Goal: Task Accomplishment & Management: Complete application form

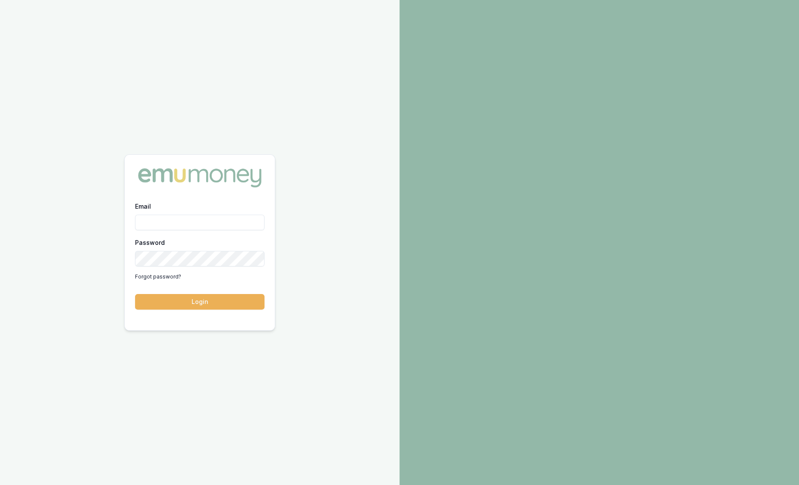
type input "[PERSON_NAME][EMAIL_ADDRESS][PERSON_NAME][DOMAIN_NAME]"
click at [189, 307] on button "Login" at bounding box center [199, 302] width 129 height 16
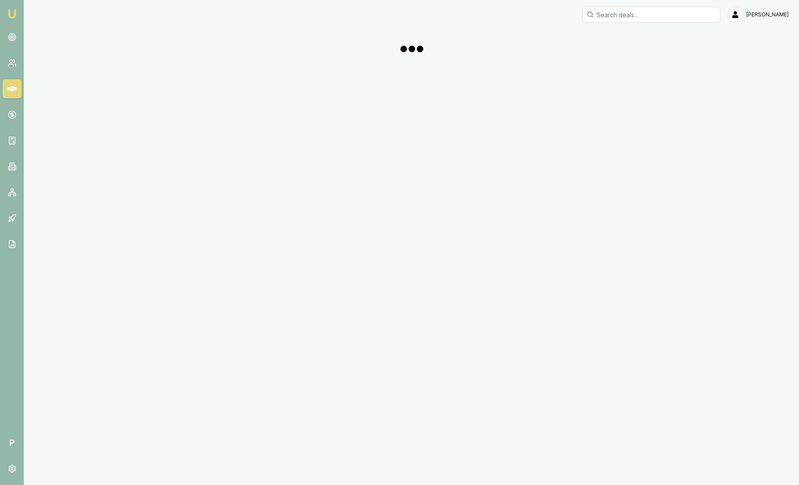
click at [189, 307] on div "Emu Broker P Sam Crouch Toggle Menu" at bounding box center [399, 242] width 799 height 485
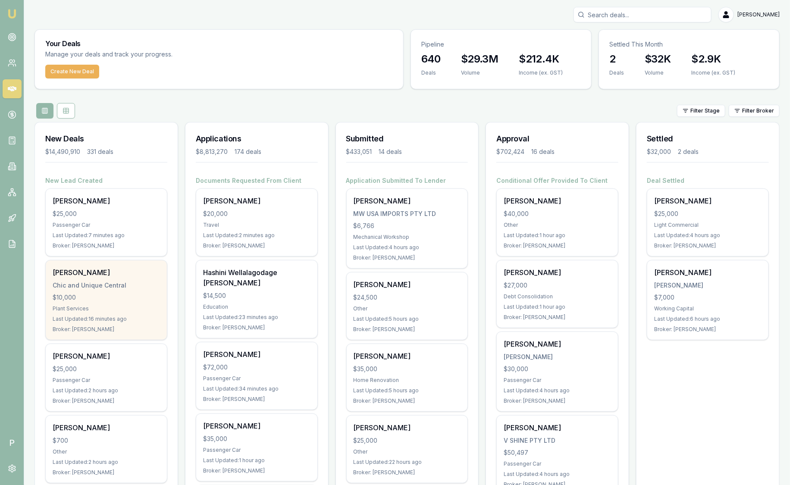
click at [122, 321] on div "Last Updated: 16 minutes ago" at bounding box center [106, 319] width 107 height 7
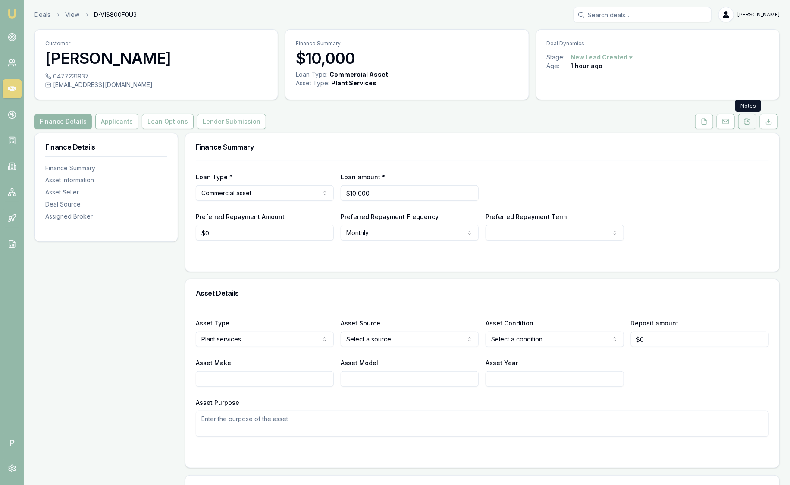
click at [747, 123] on icon at bounding box center [747, 121] width 7 height 7
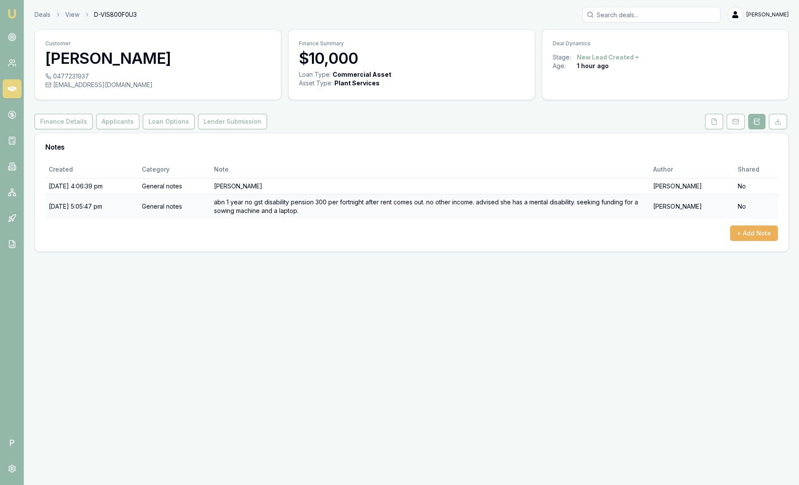
click at [357, 213] on td "abn 1 year no gst disability pension 300 per fortnight after rent comes out. no…" at bounding box center [429, 206] width 439 height 25
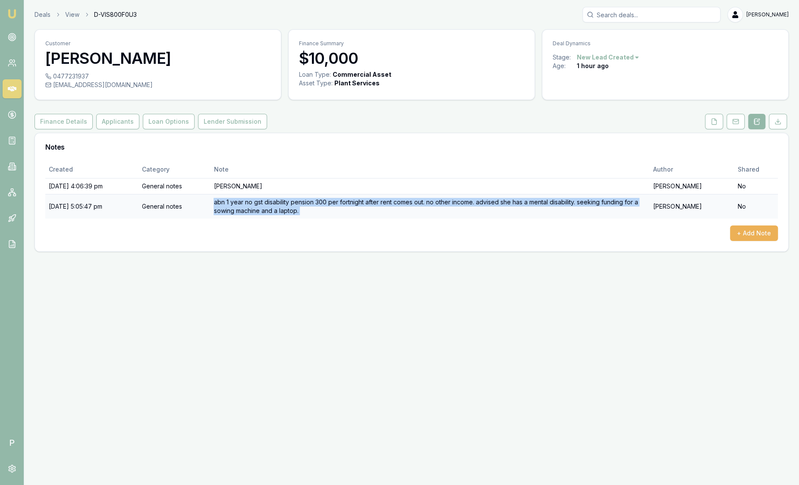
click at [357, 213] on td "abn 1 year no gst disability pension 300 per fortnight after rent comes out. no…" at bounding box center [429, 206] width 439 height 25
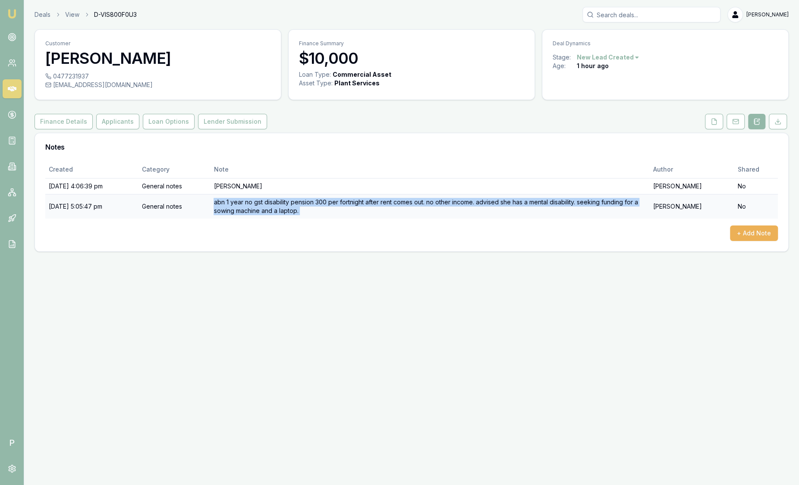
click at [357, 213] on td "abn 1 year no gst disability pension 300 per fortnight after rent comes out. no…" at bounding box center [429, 206] width 439 height 25
drag, startPoint x: 357, startPoint y: 213, endPoint x: 332, endPoint y: 246, distance: 40.9
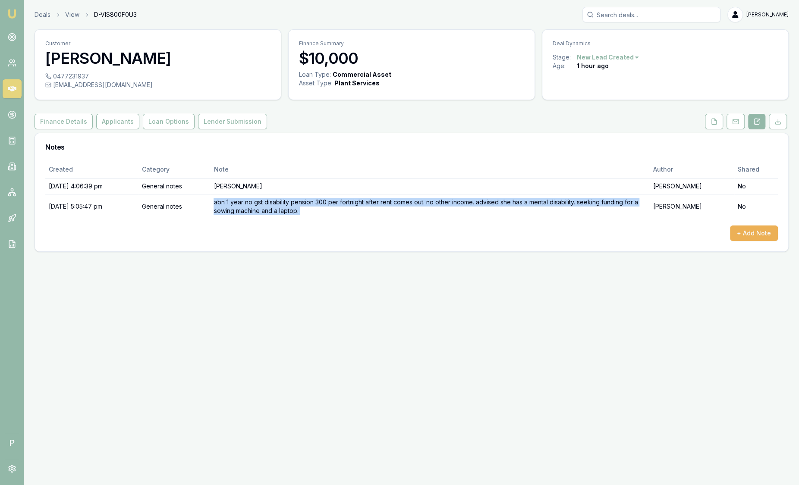
click at [357, 213] on td "abn 1 year no gst disability pension 300 per fortnight after rent comes out. no…" at bounding box center [429, 206] width 439 height 25
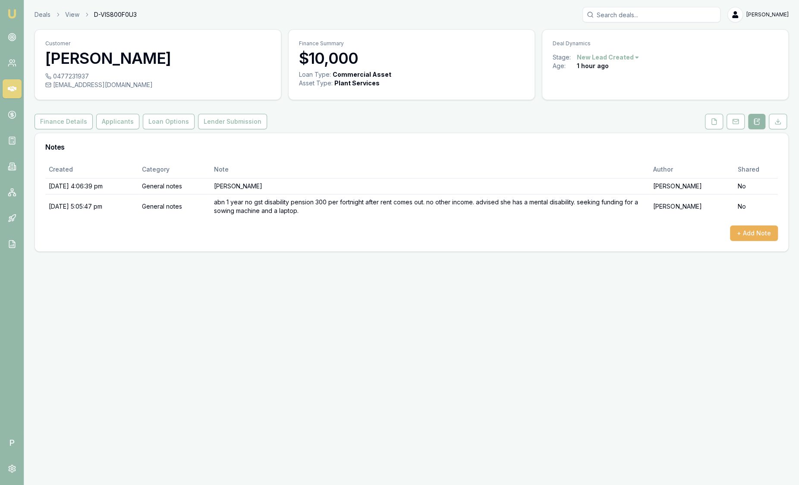
drag, startPoint x: 332, startPoint y: 246, endPoint x: 323, endPoint y: 257, distance: 14.5
click at [323, 257] on div "Deals View D-VIS800F0U3 Sam Crouch Toggle Menu Customer Maria De Losa 047723193…" at bounding box center [399, 129] width 799 height 259
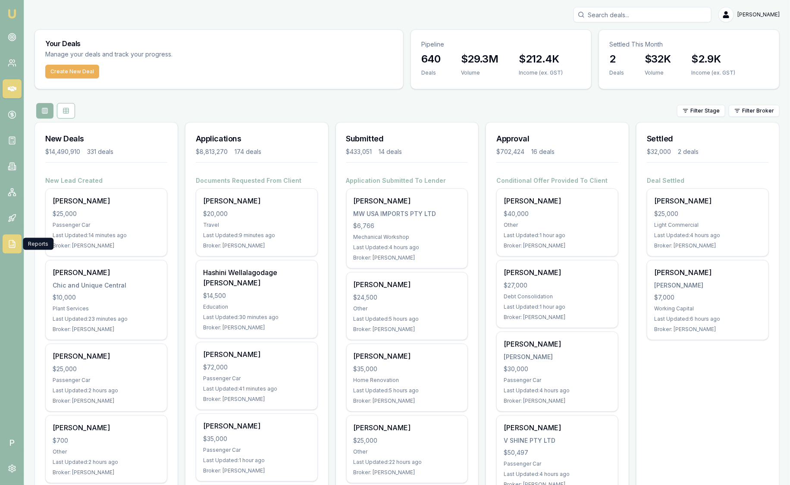
click at [12, 241] on icon at bounding box center [12, 244] width 6 height 7
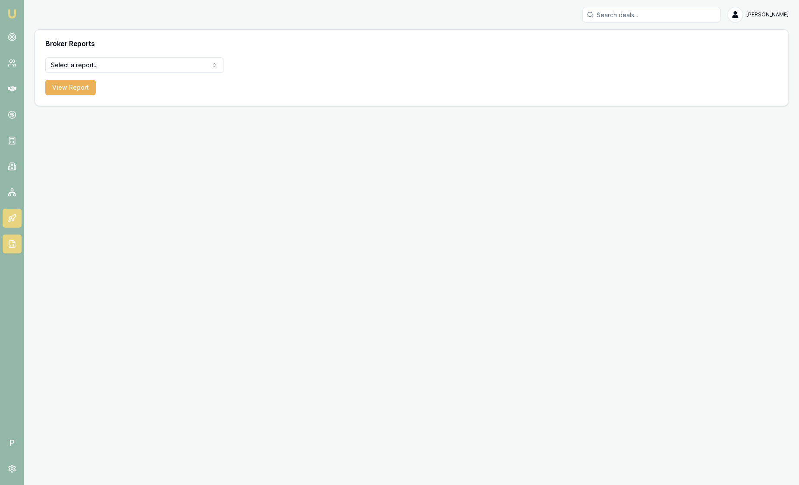
click at [13, 220] on icon at bounding box center [13, 220] width 2 height 3
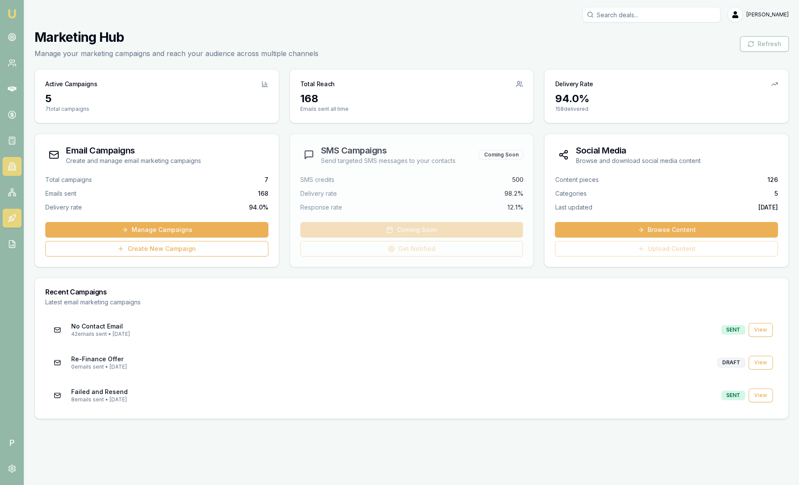
click at [11, 163] on icon at bounding box center [12, 166] width 4 height 7
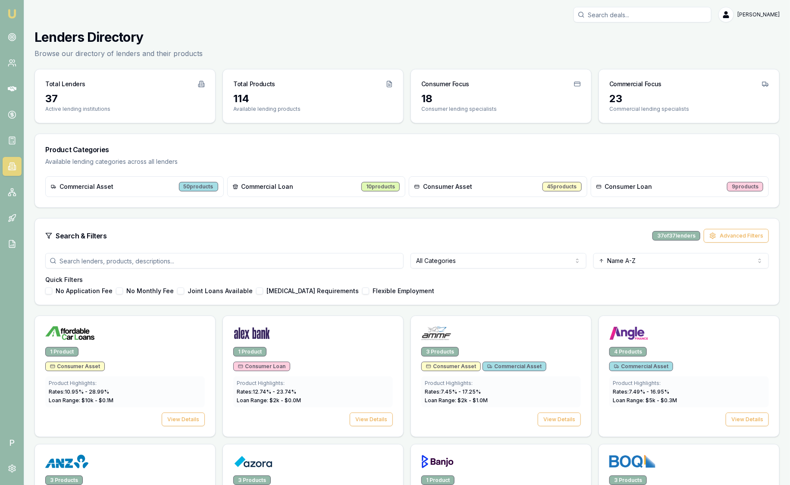
click at [140, 185] on div "Commercial Asset 50 products" at bounding box center [134, 186] width 179 height 21
click at [196, 188] on div "50 products" at bounding box center [198, 186] width 39 height 9
click at [246, 187] on span "Commercial Loan" at bounding box center [267, 186] width 52 height 9
click at [256, 290] on div "Low Income Requirements" at bounding box center [307, 291] width 103 height 7
click at [256, 292] on div "Low Income Requirements" at bounding box center [307, 291] width 103 height 7
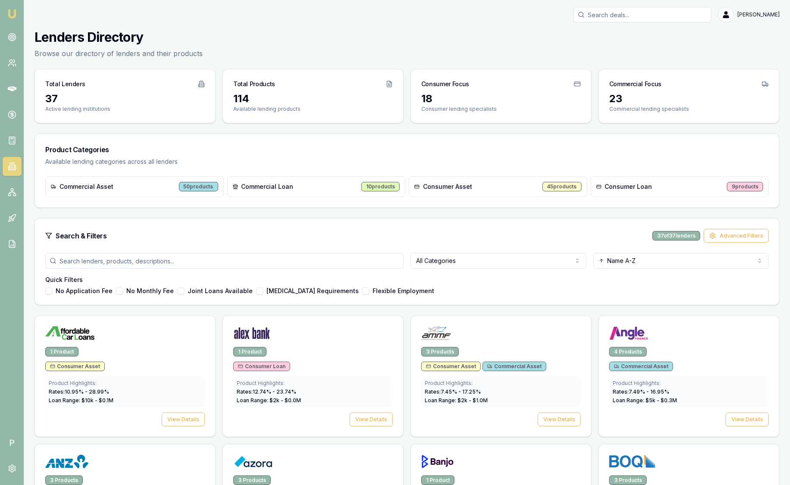
click at [256, 291] on button "Low Income Requirements" at bounding box center [259, 291] width 7 height 7
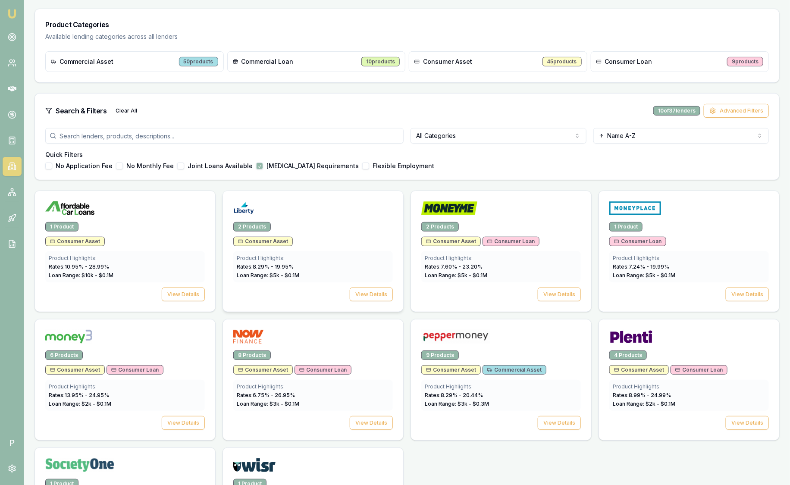
scroll to position [125, 0]
click at [695, 222] on div "1 Product" at bounding box center [689, 226] width 160 height 9
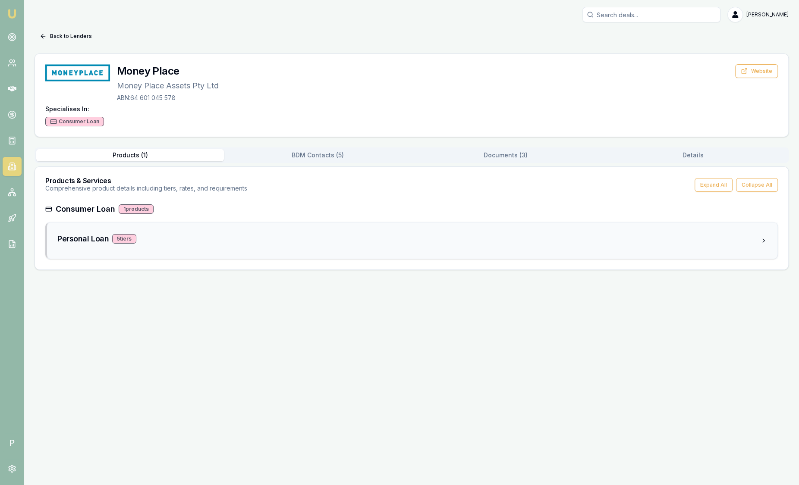
click at [292, 244] on div "Personal Loan 5 tier s" at bounding box center [408, 239] width 702 height 12
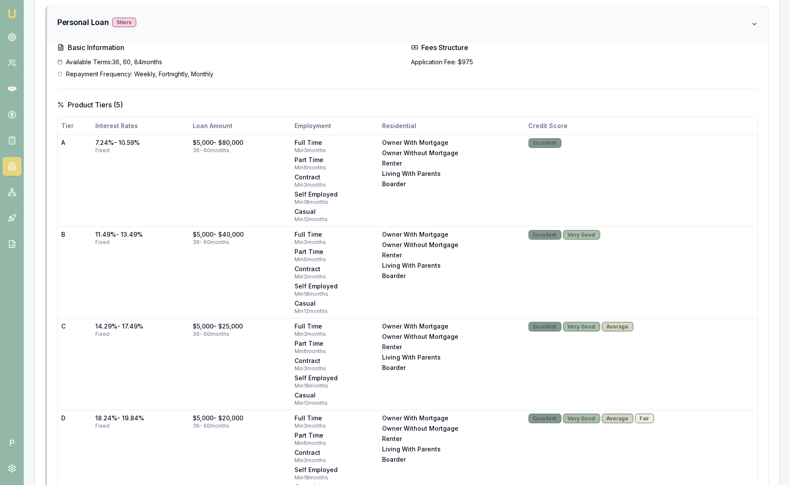
scroll to position [216, 0]
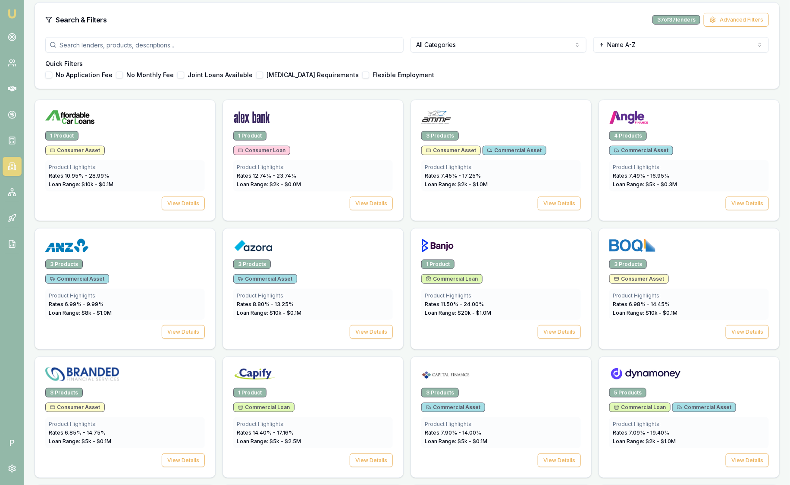
scroll to position [125, 0]
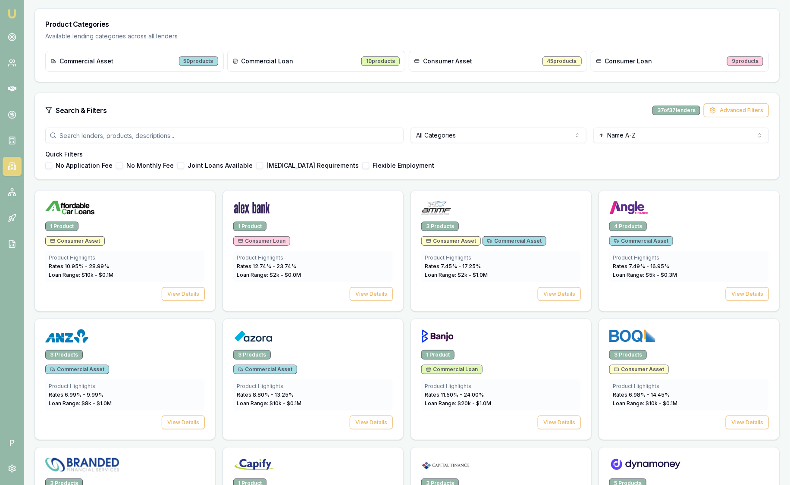
click at [256, 164] on div "Low Income Requirements" at bounding box center [307, 165] width 103 height 7
click at [256, 165] on button "Low Income Requirements" at bounding box center [259, 165] width 7 height 7
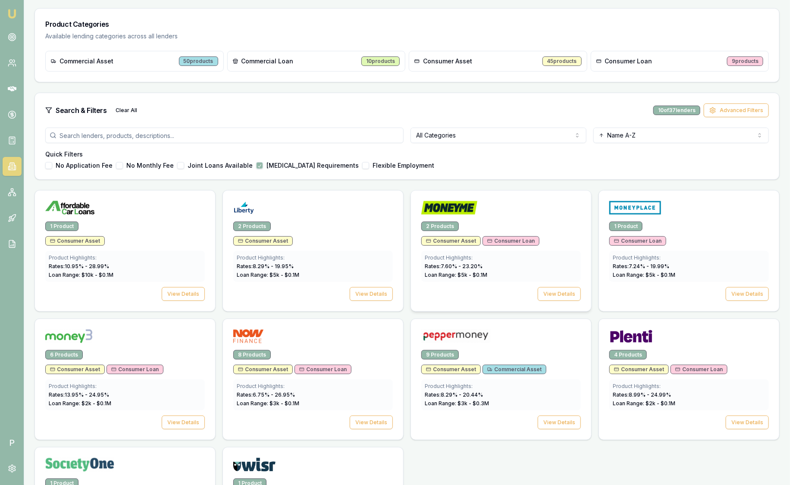
scroll to position [213, 0]
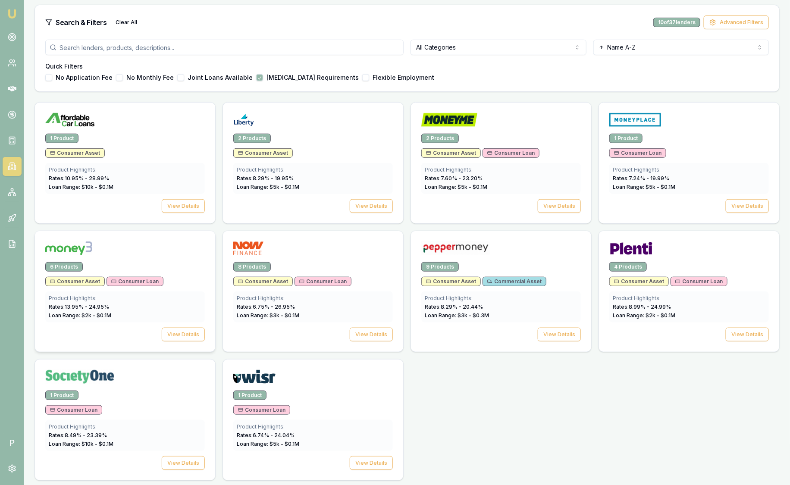
click at [165, 250] on div at bounding box center [125, 249] width 160 height 17
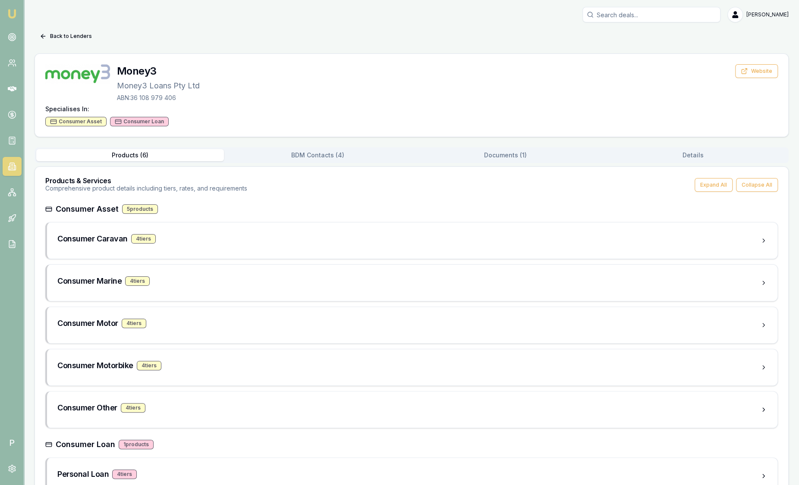
click at [485, 155] on button "Documents ( 1 )" at bounding box center [505, 155] width 188 height 12
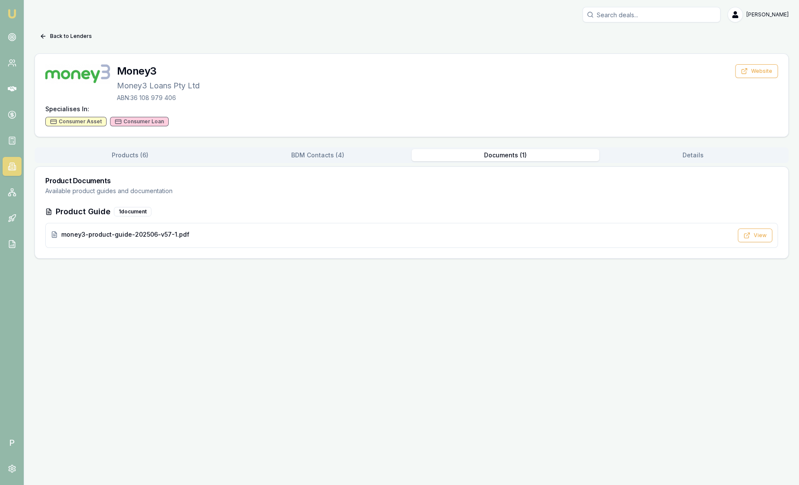
click at [138, 148] on div "Products ( 6 ) BDM Contacts ( 4 ) Documents ( 1 ) Details" at bounding box center [411, 155] width 754 height 16
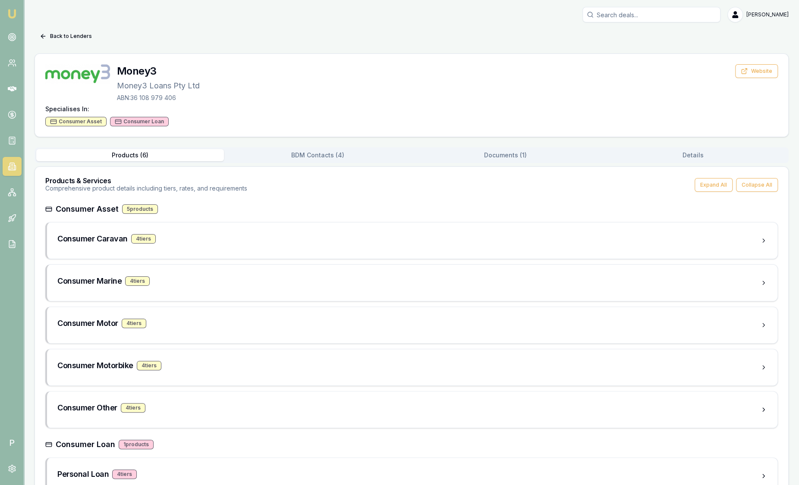
click at [144, 155] on button "Products ( 6 )" at bounding box center [130, 155] width 188 height 12
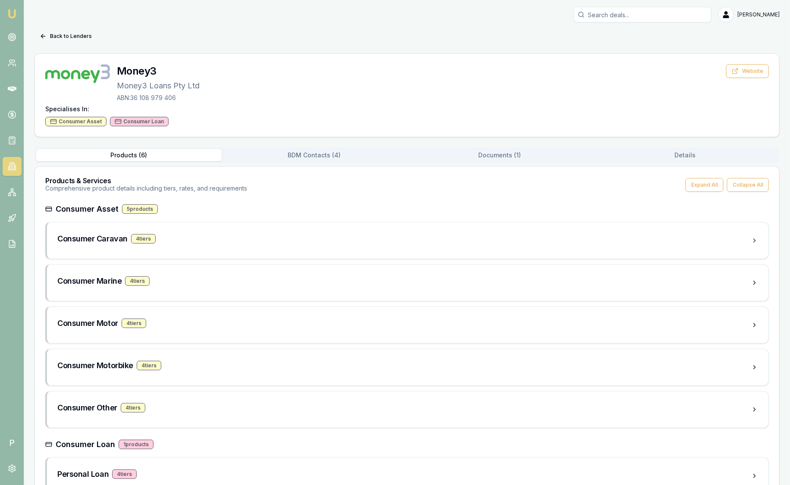
scroll to position [25, 0]
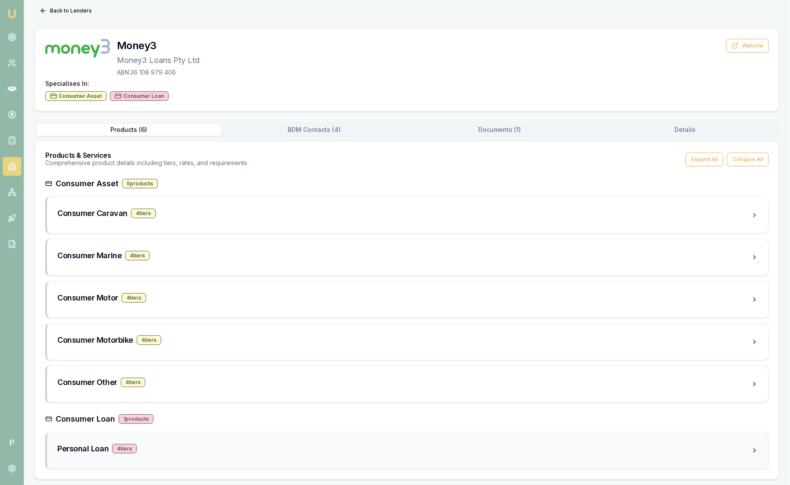
click at [192, 448] on div "Personal Loan 4 tier s" at bounding box center [404, 449] width 694 height 12
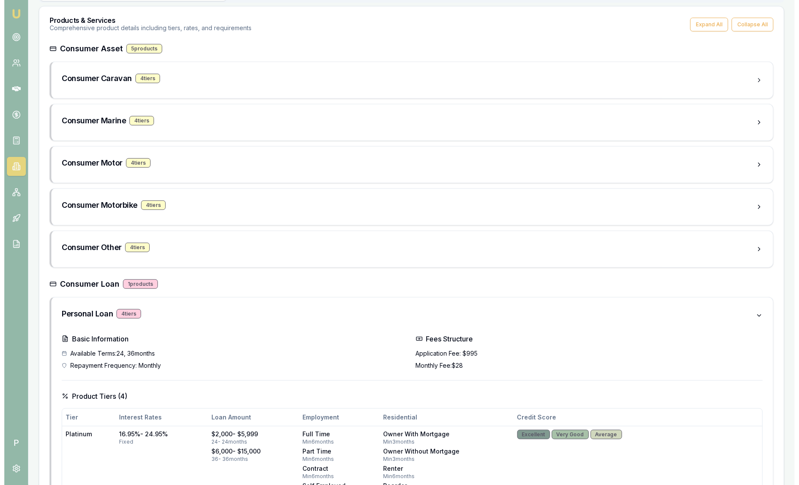
scroll to position [0, 0]
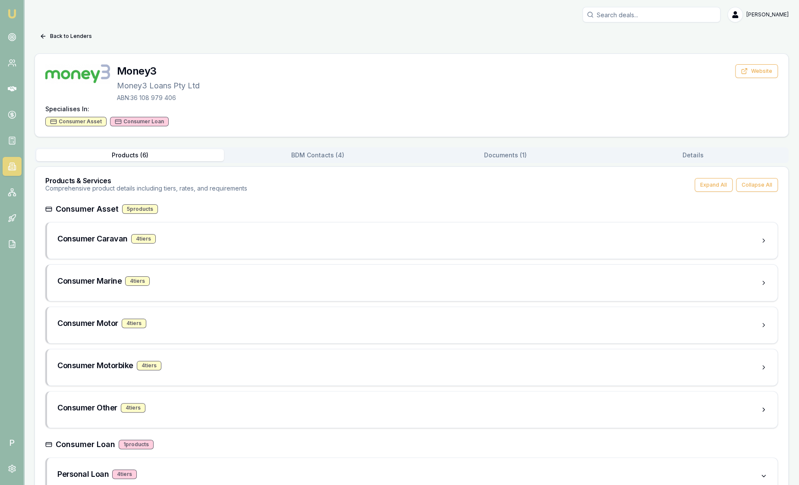
click at [509, 159] on button "Documents ( 1 )" at bounding box center [505, 155] width 188 height 12
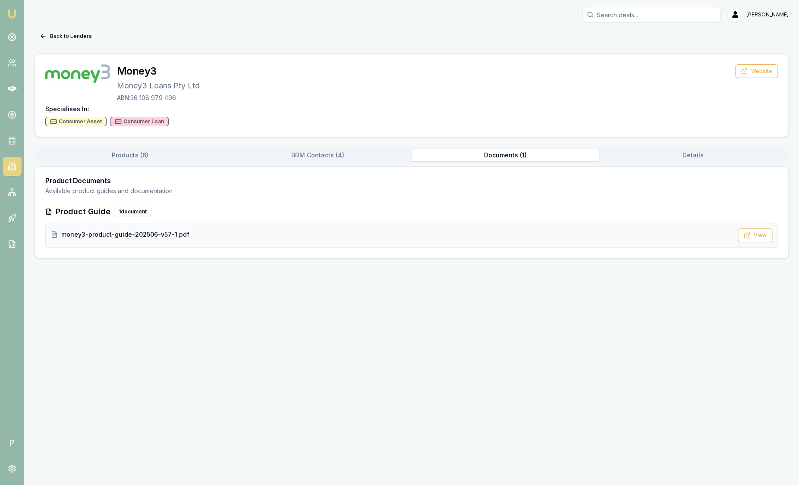
click at [316, 233] on div "money3-product-guide-202506-v57-1.pdf" at bounding box center [391, 234] width 681 height 9
click at [82, 31] on button "Back to Lenders" at bounding box center [65, 36] width 63 height 14
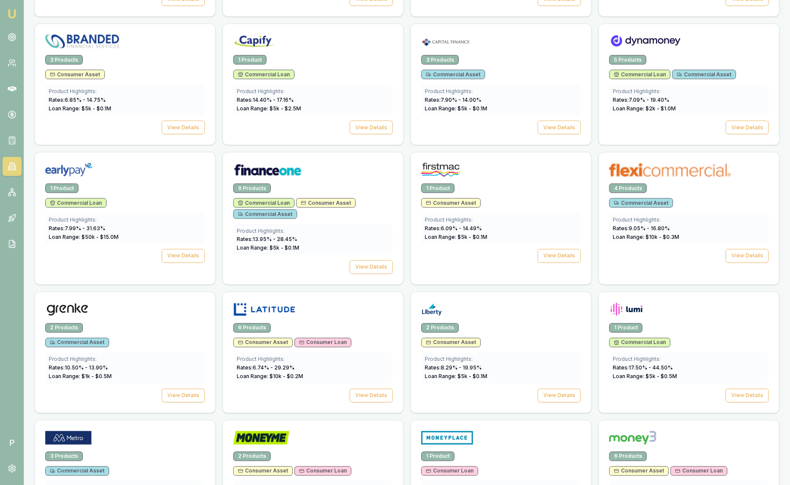
scroll to position [555, 0]
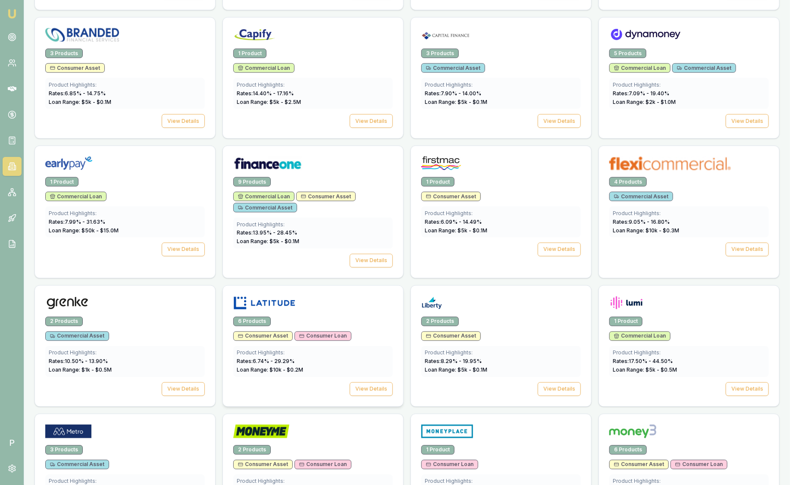
click at [305, 306] on div at bounding box center [313, 304] width 160 height 17
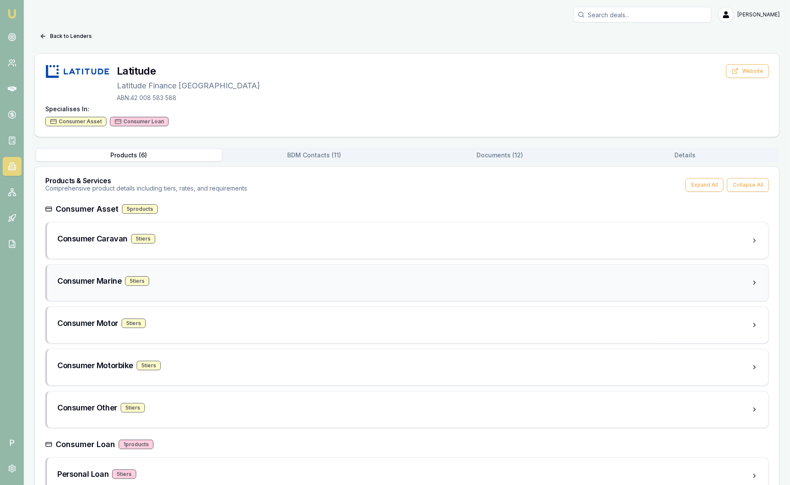
scroll to position [25, 0]
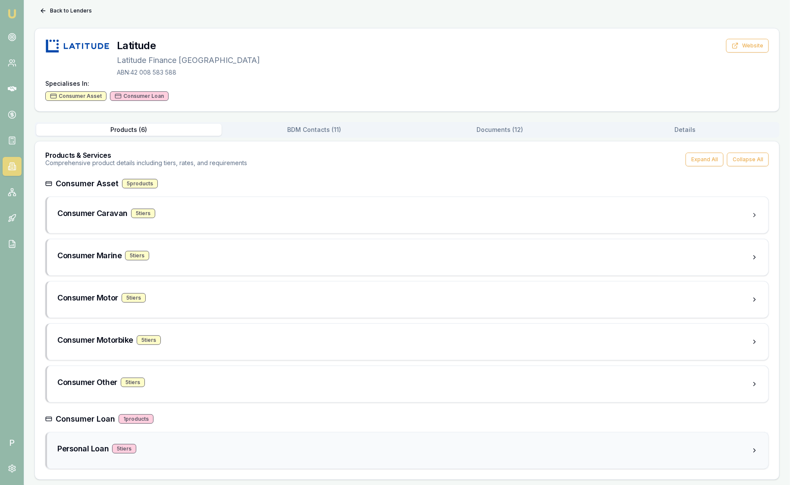
click at [213, 443] on div "Personal Loan 5 tier s" at bounding box center [404, 449] width 694 height 12
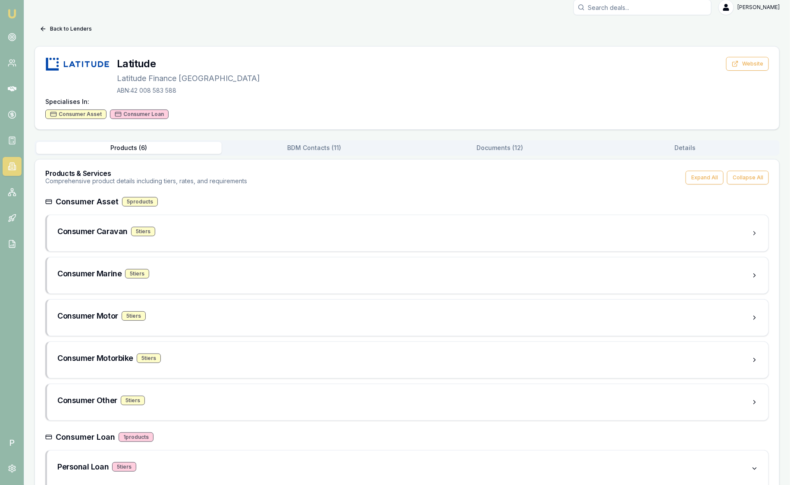
scroll to position [0, 0]
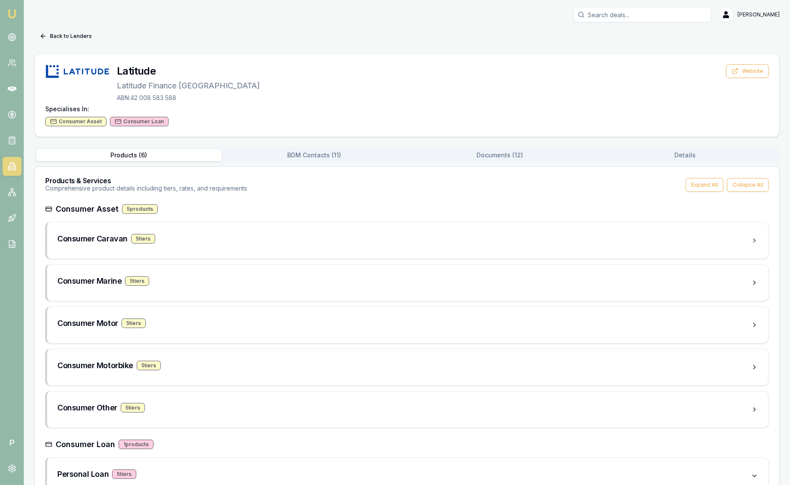
click at [498, 157] on button "Documents ( 12 )" at bounding box center [499, 155] width 185 height 12
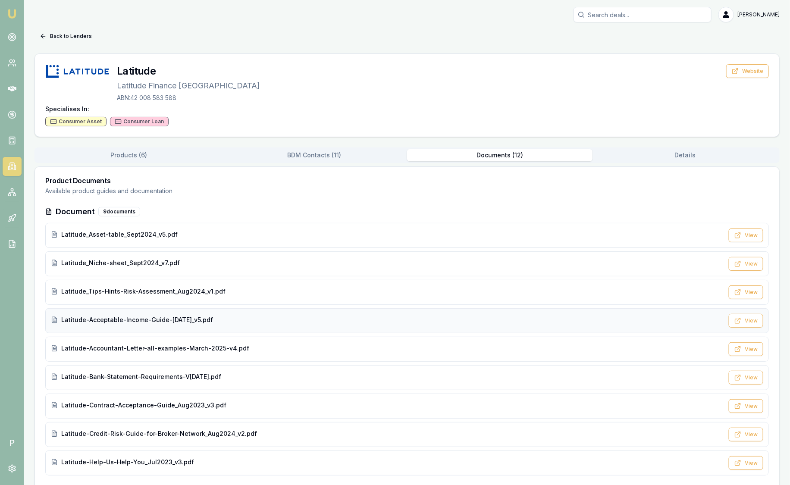
scroll to position [115, 0]
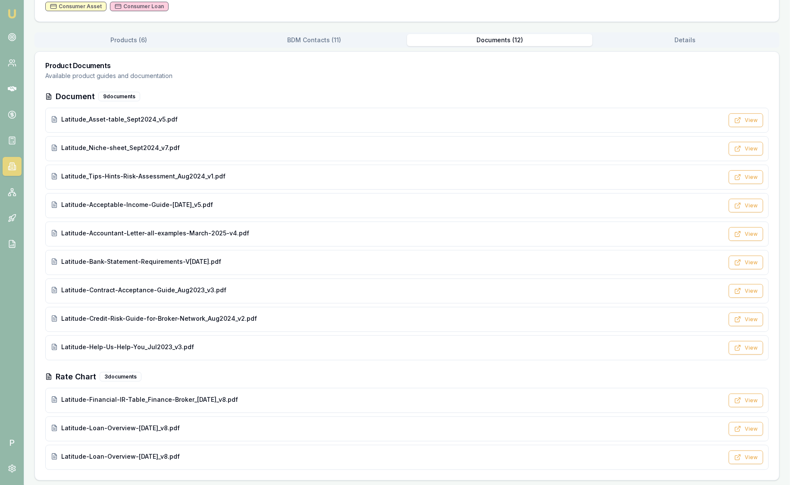
click at [12, 13] on img at bounding box center [12, 14] width 10 height 10
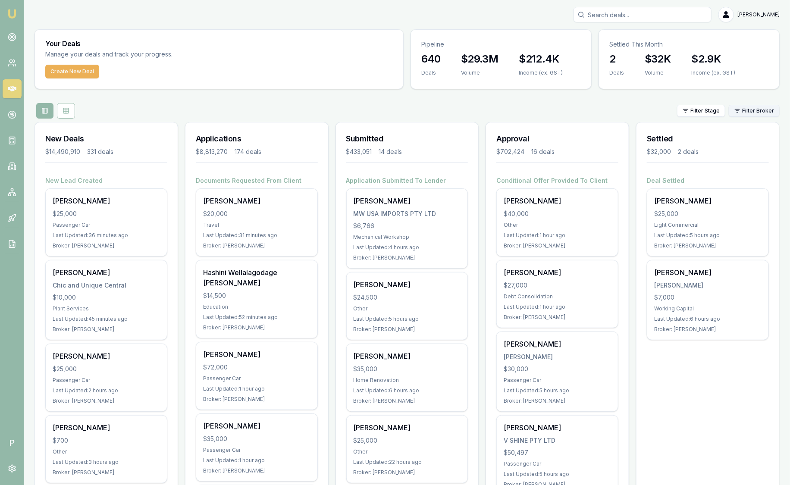
click at [756, 112] on html "Emu Broker P Sam Crouch Toggle Menu Your Deals Manage your deals and track your…" at bounding box center [395, 242] width 790 height 485
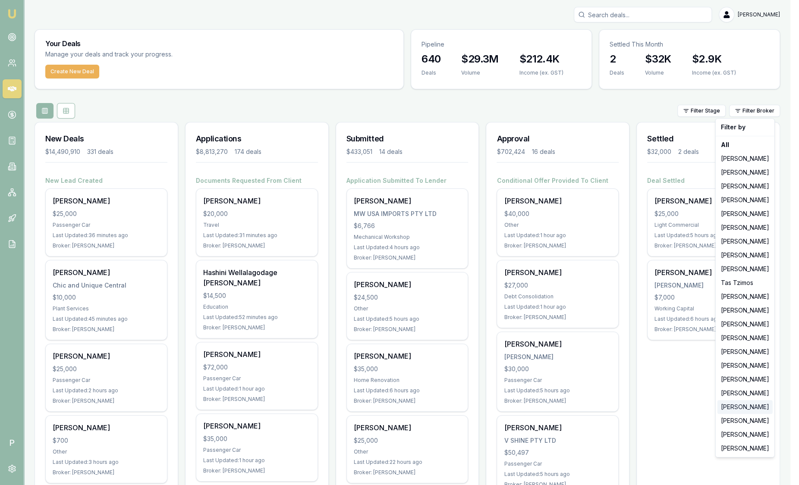
click at [744, 407] on div "[PERSON_NAME]" at bounding box center [744, 407] width 55 height 14
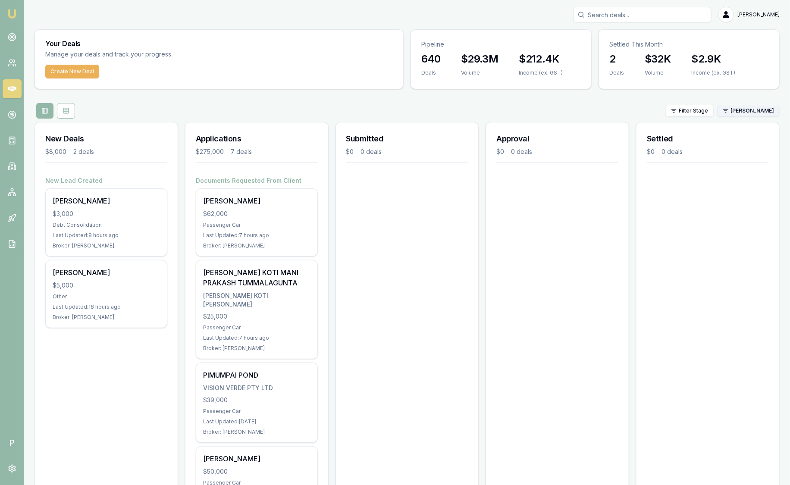
click at [745, 110] on html "Emu Broker P Sam Crouch Toggle Menu Your Deals Manage your deals and track your…" at bounding box center [395, 242] width 790 height 485
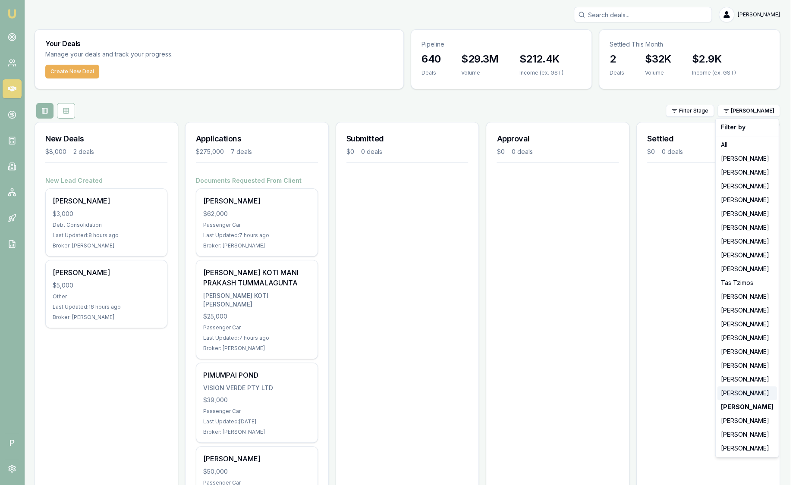
click at [743, 393] on div "[PERSON_NAME]" at bounding box center [747, 393] width 60 height 14
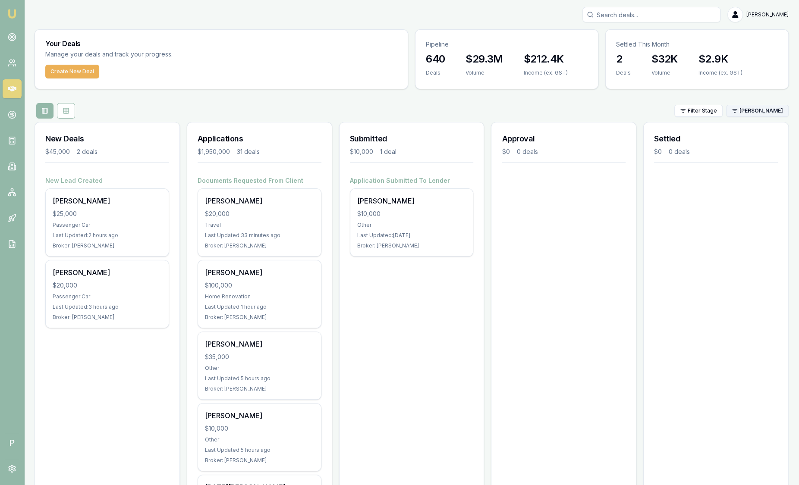
click at [755, 110] on html "Emu Broker P Sam Crouch Toggle Menu Your Deals Manage your deals and track your…" at bounding box center [399, 242] width 799 height 485
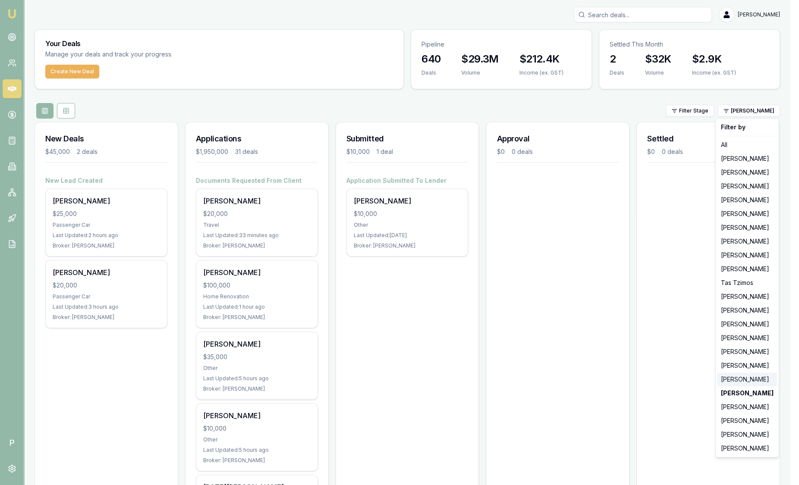
click at [734, 378] on div "[PERSON_NAME]" at bounding box center [747, 380] width 60 height 14
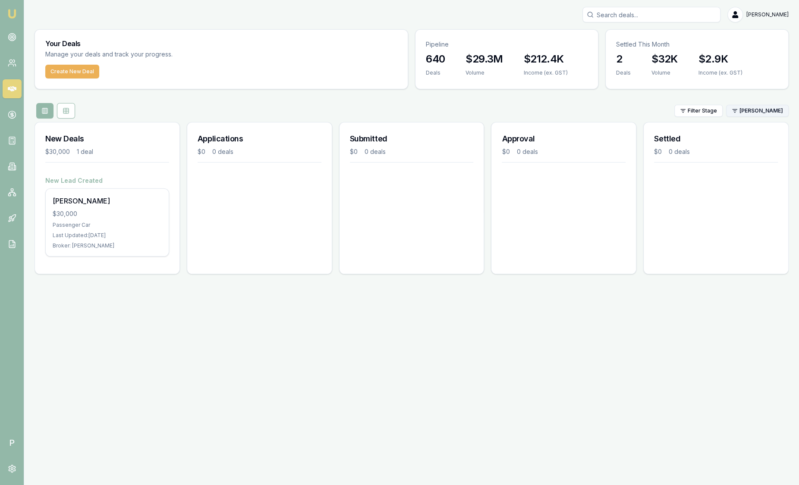
click at [741, 110] on html "Emu Broker P Sam Crouch Toggle Menu Your Deals Manage your deals and track your…" at bounding box center [399, 242] width 799 height 485
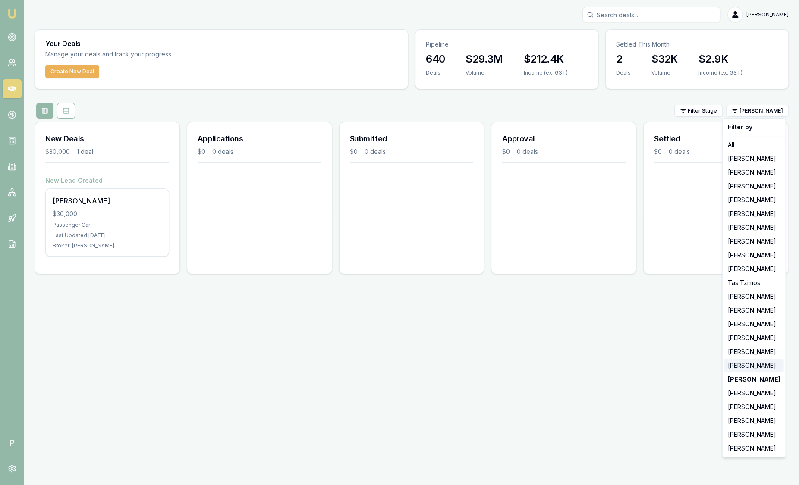
click at [763, 368] on div "[PERSON_NAME]" at bounding box center [754, 366] width 60 height 14
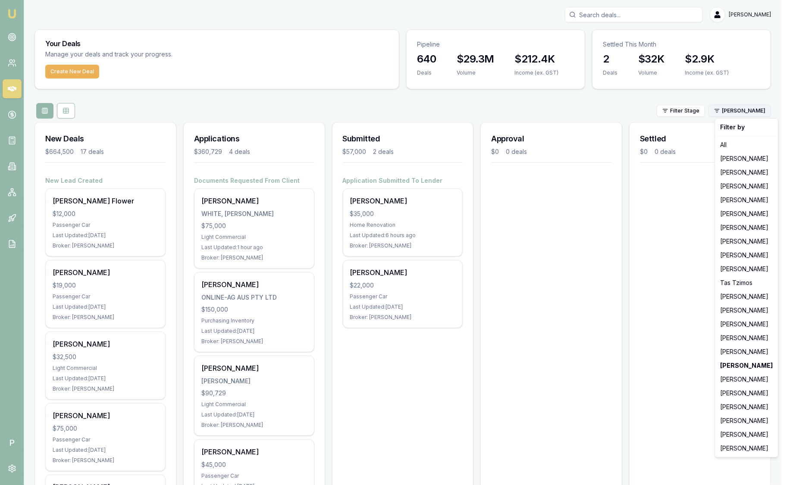
click at [740, 113] on html "Emu Broker P Sam Crouch Toggle Menu Your Deals Manage your deals and track your…" at bounding box center [395, 242] width 790 height 485
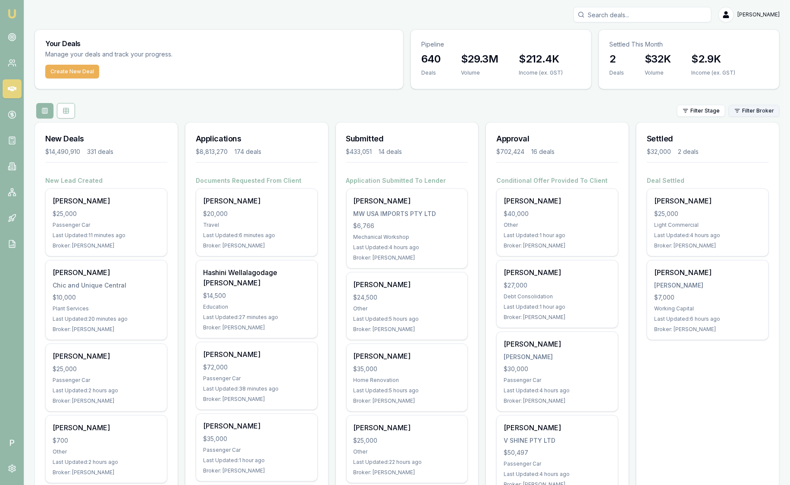
click at [757, 113] on html "Emu Broker P Sam Crouch Toggle Menu Your Deals Manage your deals and track your…" at bounding box center [395, 242] width 790 height 485
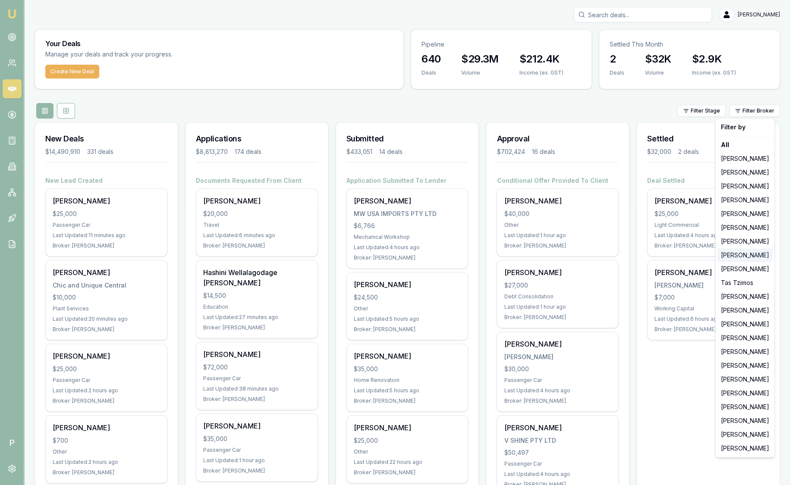
click at [743, 257] on div "[PERSON_NAME]" at bounding box center [744, 255] width 55 height 14
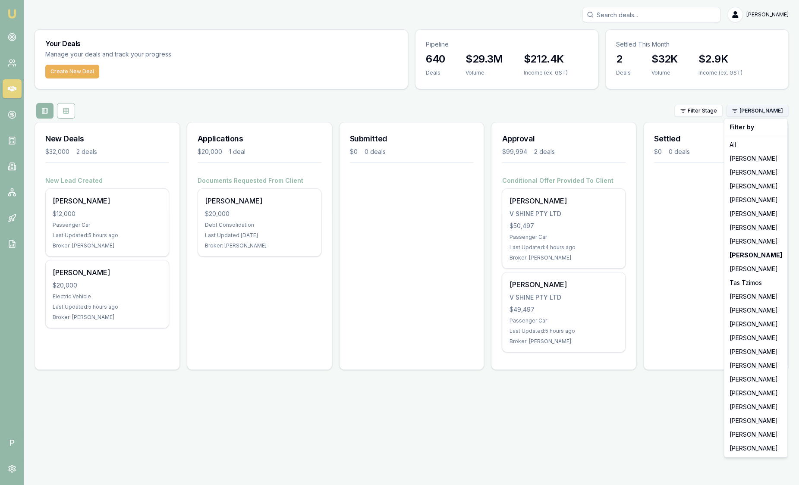
click at [758, 111] on html "Emu Broker P Sam Crouch Toggle Menu Your Deals Manage your deals and track your…" at bounding box center [399, 242] width 799 height 485
click at [743, 447] on div "[PERSON_NAME]" at bounding box center [756, 449] width 60 height 14
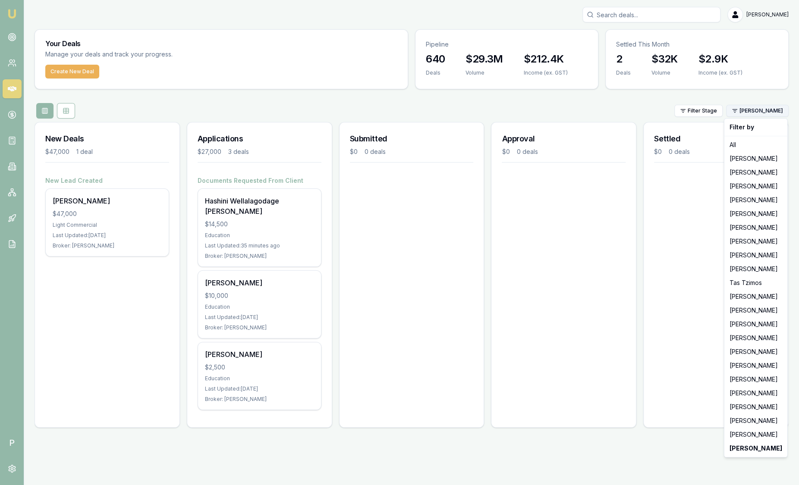
click at [759, 112] on html "Emu Broker P Sam Crouch Toggle Menu Your Deals Manage your deals and track your…" at bounding box center [399, 242] width 799 height 485
click at [745, 418] on div "[PERSON_NAME]" at bounding box center [756, 421] width 60 height 14
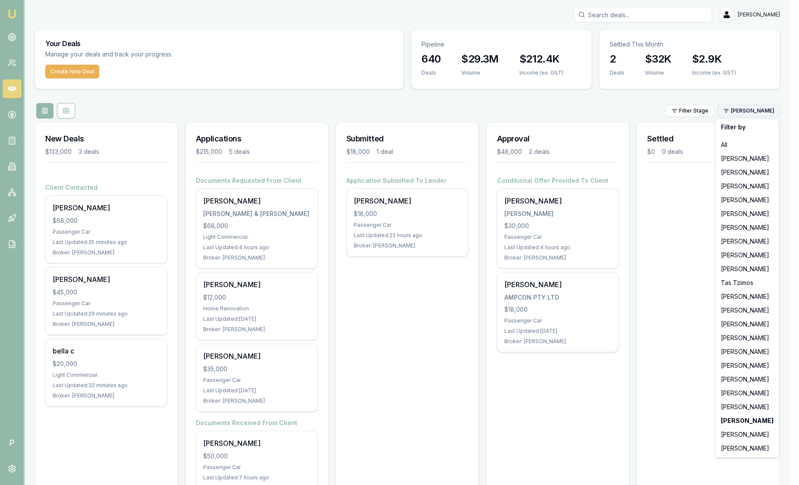
click at [766, 109] on html "Emu Broker P Sam Crouch Toggle Menu Your Deals Manage your deals and track your…" at bounding box center [399, 242] width 799 height 485
click at [743, 159] on div "[PERSON_NAME]" at bounding box center [747, 159] width 60 height 14
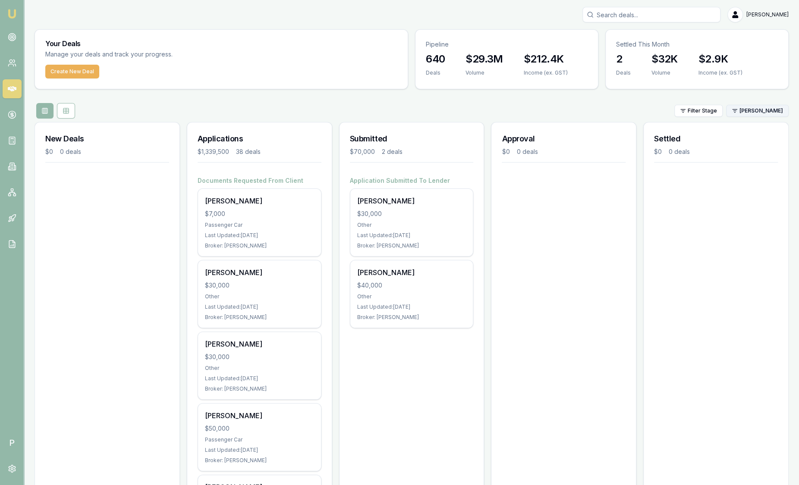
click at [743, 111] on html "Emu Broker P Sam Crouch Toggle Menu Your Deals Manage your deals and track your…" at bounding box center [399, 242] width 799 height 485
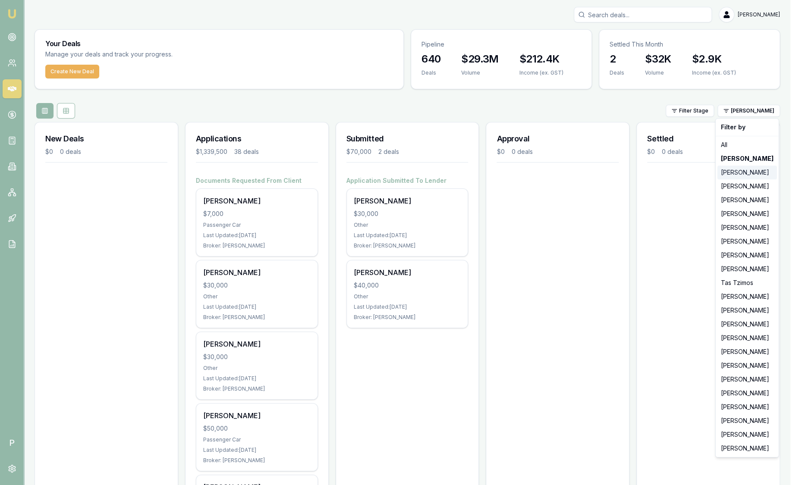
click at [739, 173] on div "[PERSON_NAME]" at bounding box center [747, 173] width 60 height 14
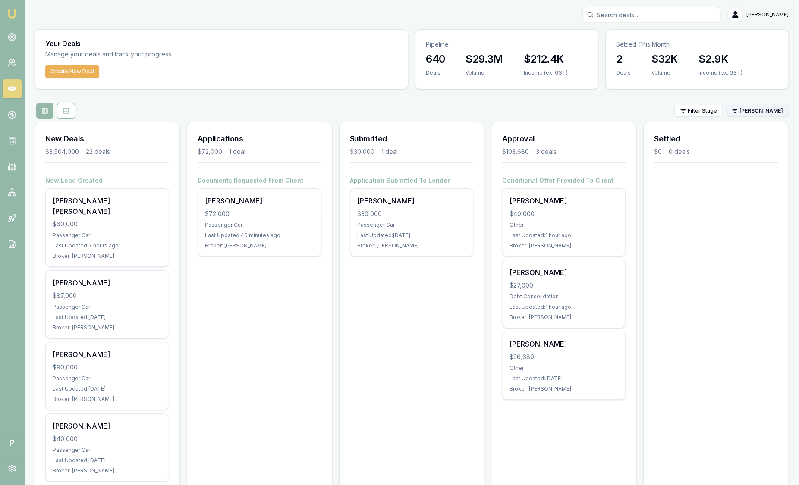
click at [755, 115] on html "Emu Broker P Sam Crouch Toggle Menu Your Deals Manage your deals and track your…" at bounding box center [399, 242] width 799 height 485
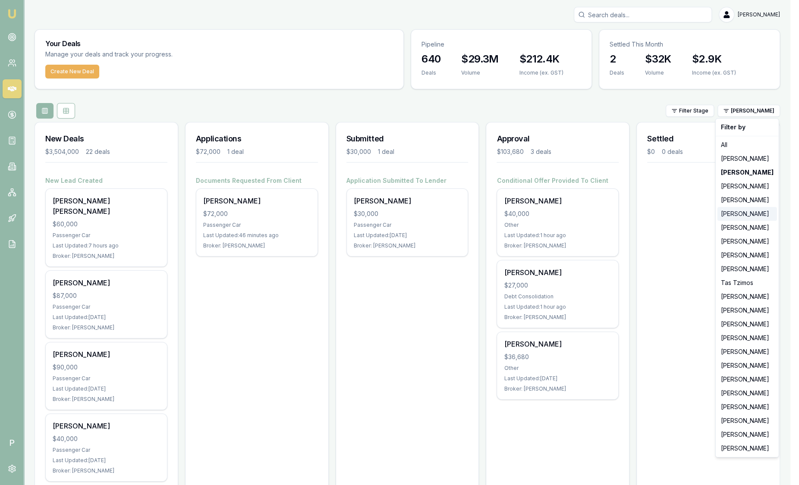
drag, startPoint x: 736, startPoint y: 199, endPoint x: 740, endPoint y: 214, distance: 15.5
click at [740, 214] on div "Filter by All Jackson Fanfulla Stevette Gelavis Brad Hearns Matt Leeburn Evette…" at bounding box center [747, 287] width 64 height 339
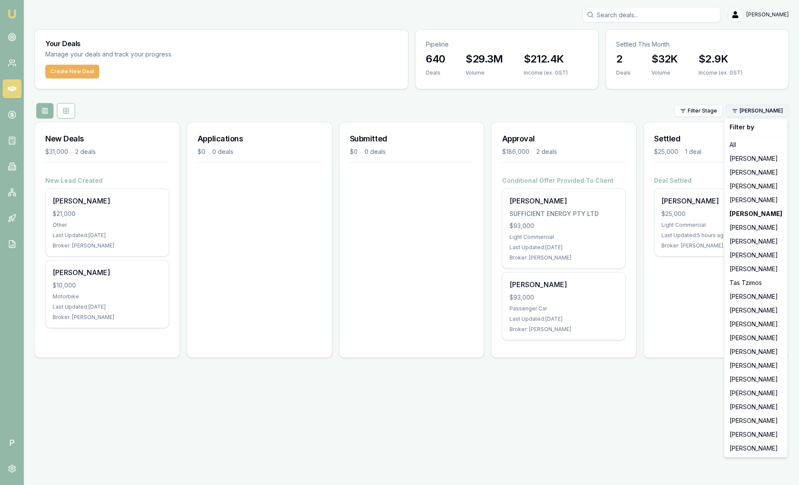
click at [759, 113] on html "Emu Broker P Sam Crouch Toggle Menu Your Deals Manage your deals and track your…" at bounding box center [399, 242] width 799 height 485
click at [733, 259] on div "[PERSON_NAME]" at bounding box center [756, 255] width 60 height 14
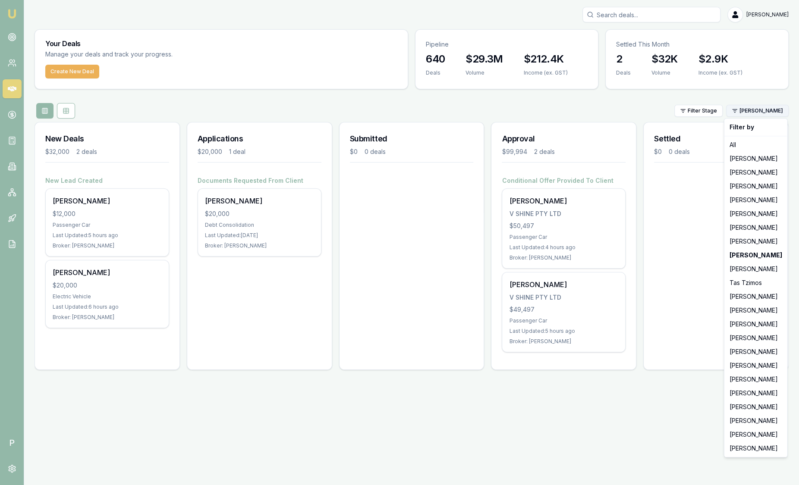
click at [768, 111] on html "Emu Broker P Sam Crouch Toggle Menu Your Deals Manage your deals and track your…" at bounding box center [399, 242] width 799 height 485
click at [733, 433] on div "[PERSON_NAME]" at bounding box center [756, 435] width 60 height 14
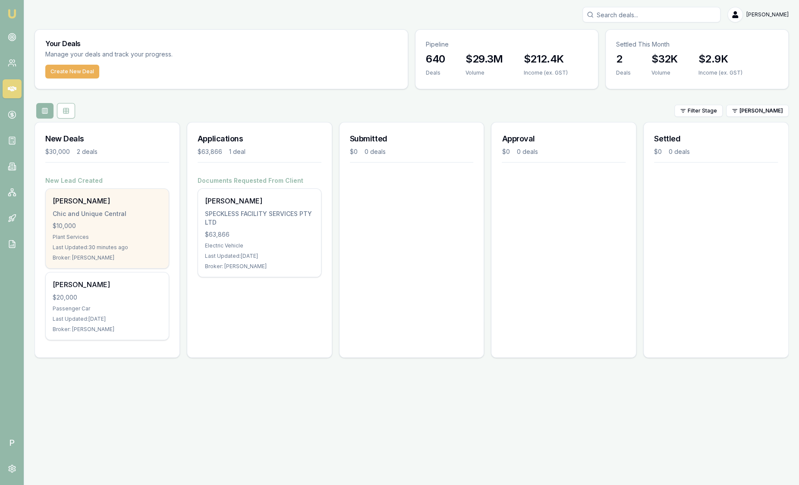
click at [102, 235] on div "Plant Services" at bounding box center [107, 237] width 109 height 7
click at [150, 229] on div "$10,000" at bounding box center [107, 226] width 109 height 9
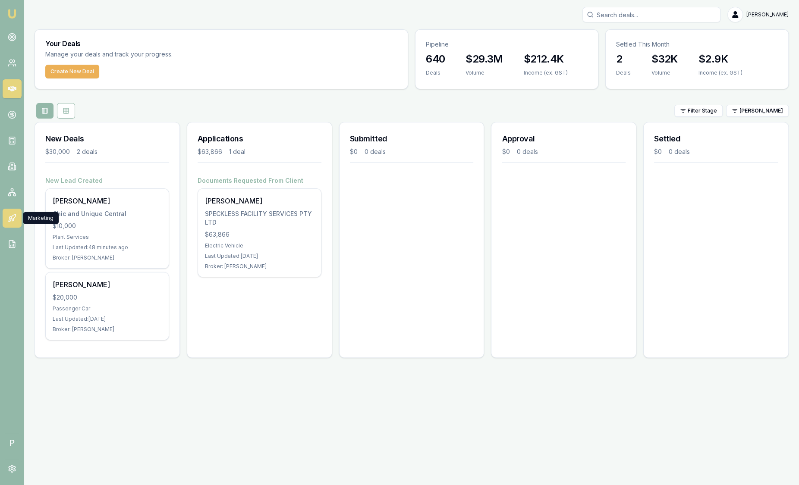
click at [9, 216] on icon at bounding box center [10, 217] width 3 height 2
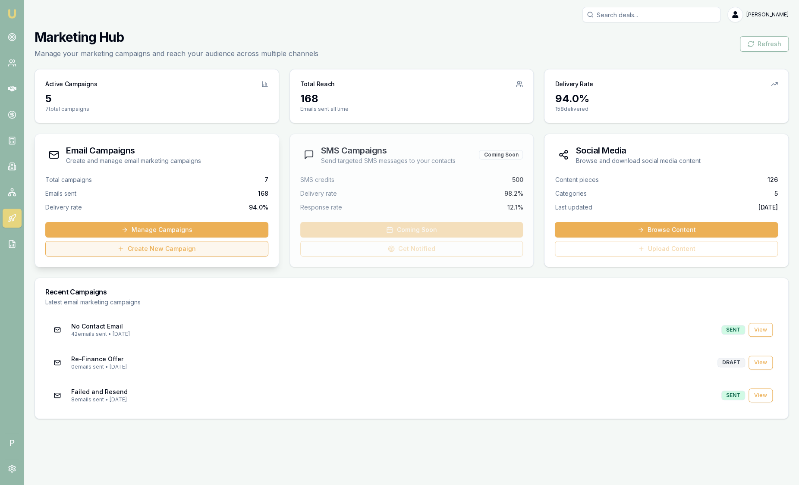
click at [116, 250] on link "Create New Campaign" at bounding box center [156, 249] width 223 height 16
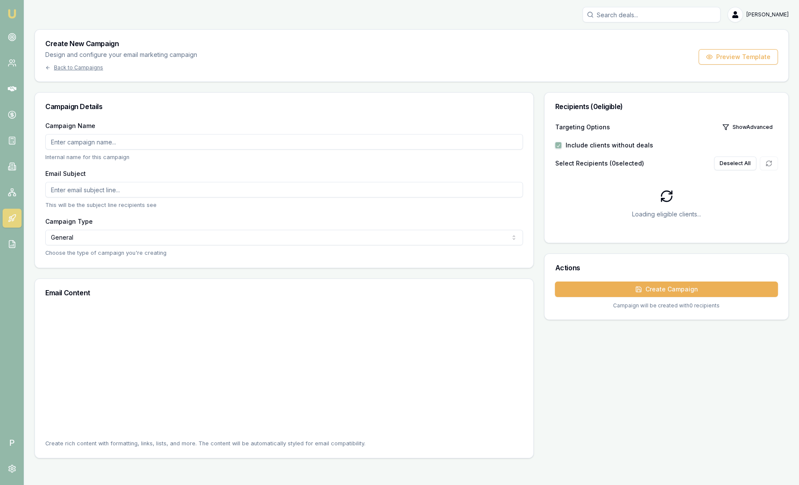
click at [150, 144] on input "Campaign Name" at bounding box center [283, 142] width 477 height 16
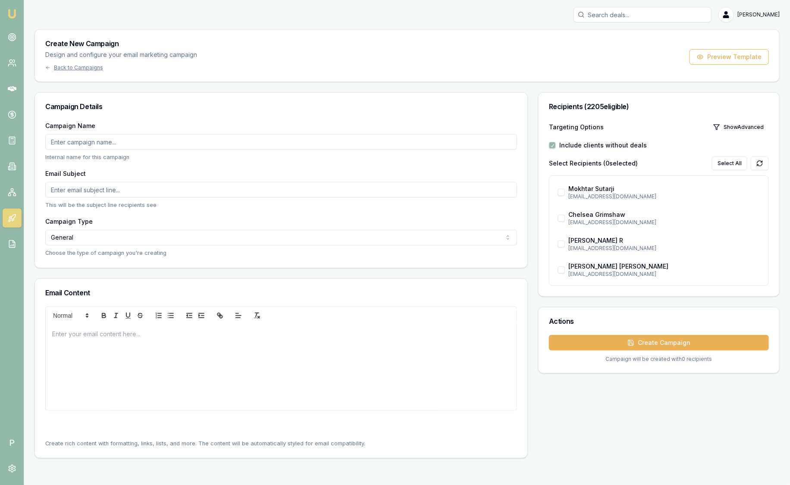
click at [165, 129] on div "Campaign Name Internal name for this campaign" at bounding box center [281, 140] width 472 height 41
click at [142, 142] on input "Campaign Name" at bounding box center [281, 142] width 472 height 16
type input "Sprig Sales"
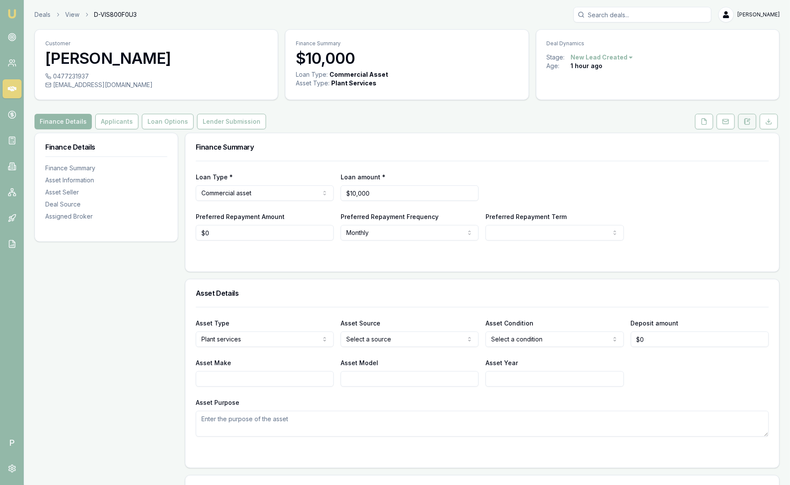
click at [752, 122] on button at bounding box center [747, 122] width 18 height 16
click at [750, 122] on icon at bounding box center [747, 122] width 5 height 6
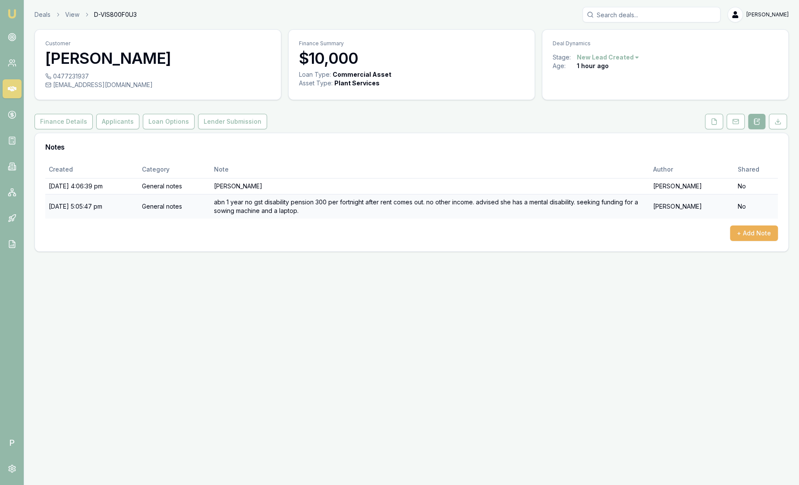
click at [309, 214] on td "abn 1 year no gst disability pension 300 per fortnight after rent comes out. no…" at bounding box center [429, 206] width 439 height 25
click at [306, 214] on td "abn 1 year no gst disability pension 300 per fortnight after rent comes out. no…" at bounding box center [429, 206] width 439 height 25
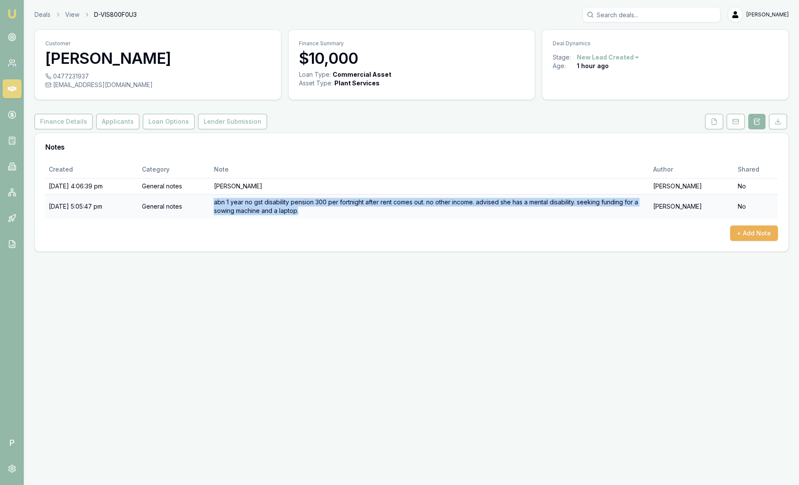
drag, startPoint x: 311, startPoint y: 211, endPoint x: 225, endPoint y: 206, distance: 86.4
click at [225, 206] on td "abn 1 year no gst disability pension 300 per fortnight after rent comes out. no…" at bounding box center [429, 206] width 439 height 25
copy td "abn 1 year no gst disability pension 300 per fortnight after rent comes out. no…"
